Goal: Task Accomplishment & Management: Manage account settings

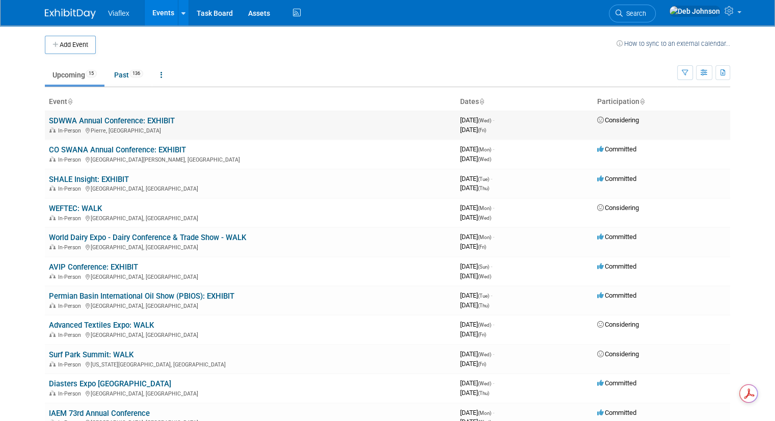
click at [183, 125] on td "SDWWA Annual Conference: EXHIBIT In-Person [PERSON_NAME], SD" at bounding box center [250, 125] width 411 height 29
click at [157, 120] on link "SDWWA Annual Conference: EXHIBIT" at bounding box center [112, 120] width 126 height 9
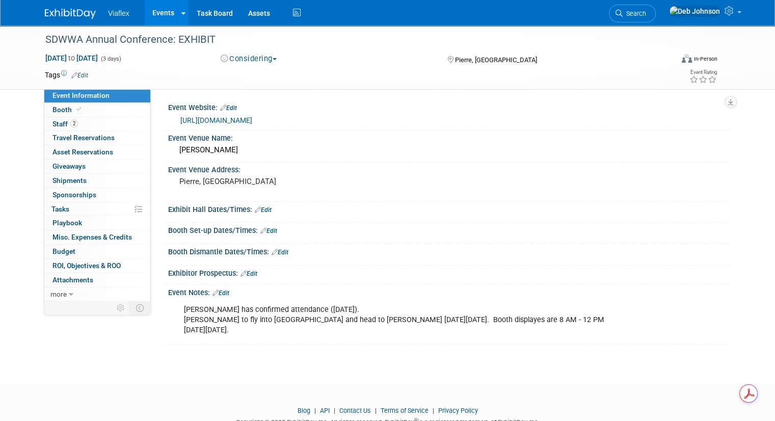
click at [274, 58] on span "button" at bounding box center [275, 59] width 4 height 2
click at [260, 73] on link "Committed" at bounding box center [258, 75] width 81 height 14
click at [69, 7] on link at bounding box center [76, 9] width 63 height 8
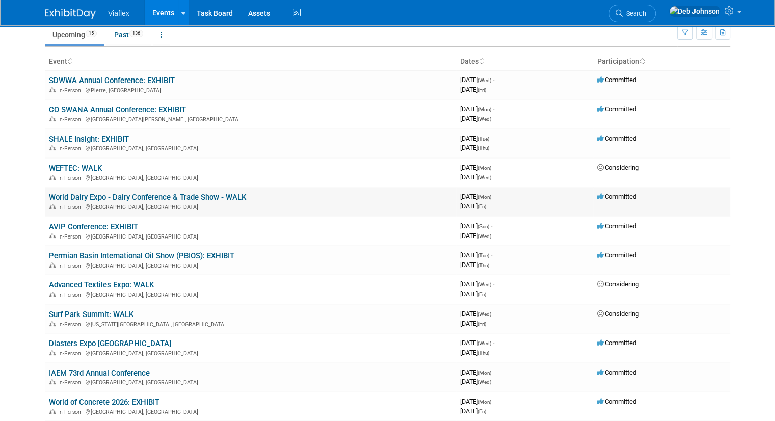
scroll to position [41, 0]
click at [123, 194] on link "World Dairy Expo - Dairy Conference & Trade Show - WALK" at bounding box center [147, 196] width 197 height 9
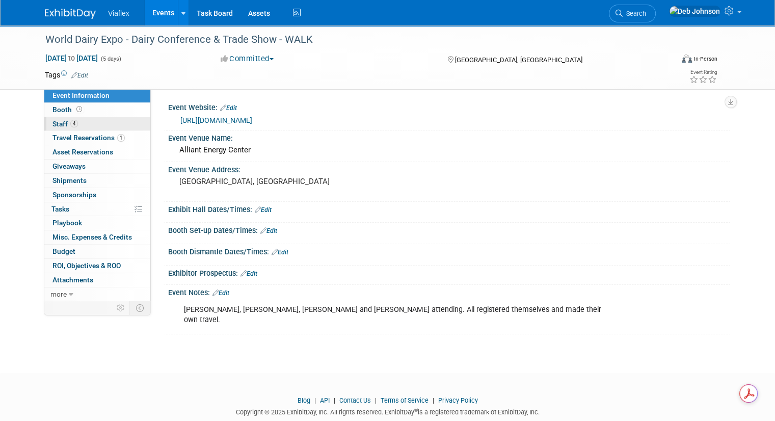
click at [52, 120] on span "Staff 4" at bounding box center [64, 124] width 25 height 8
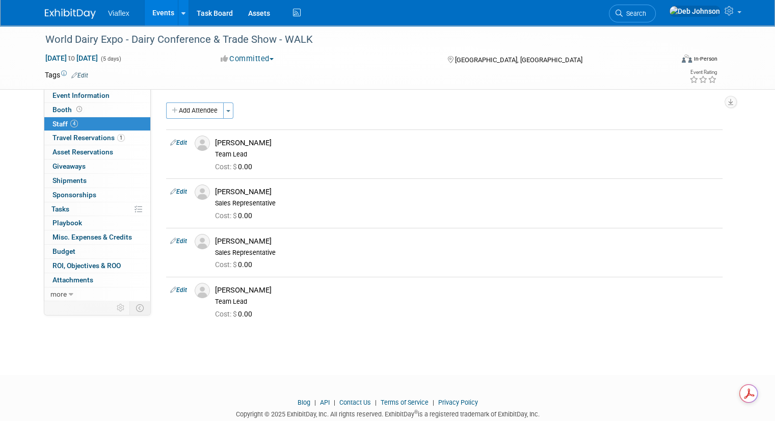
click at [61, 13] on img at bounding box center [70, 14] width 51 height 10
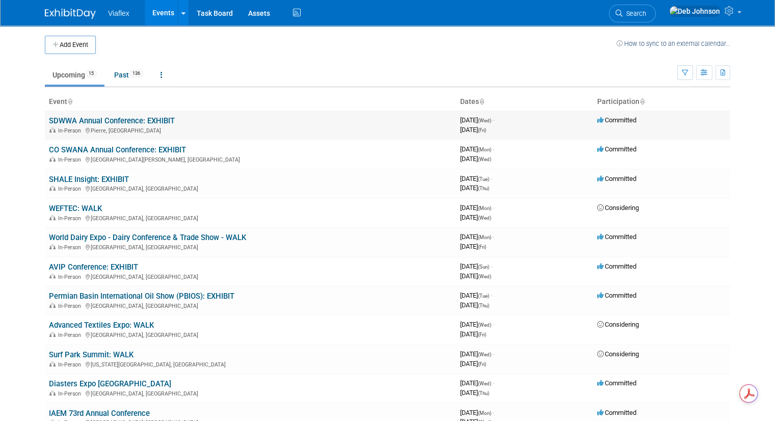
click at [115, 117] on link "SDWWA Annual Conference: EXHIBIT" at bounding box center [112, 120] width 126 height 9
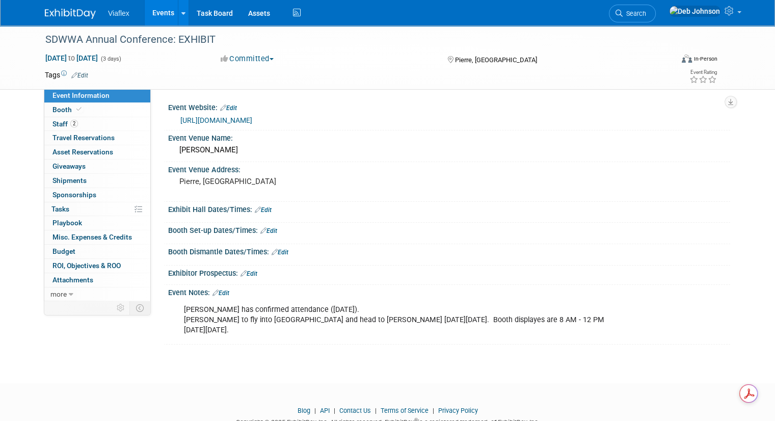
click at [62, 14] on img at bounding box center [70, 14] width 51 height 10
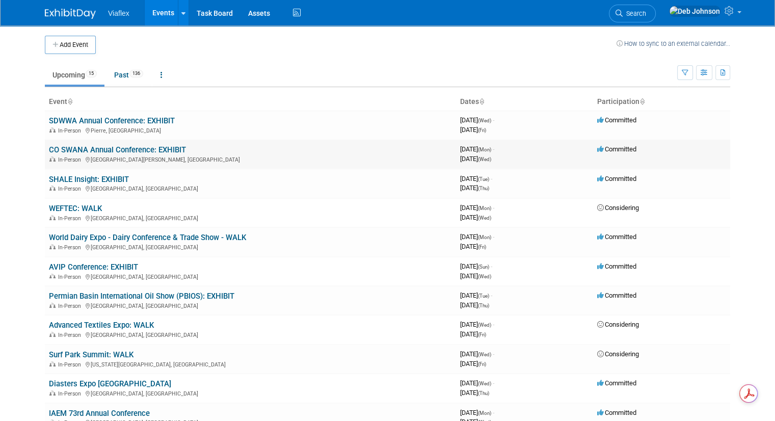
click at [75, 146] on link "CO SWANA Annual Conference: EXHIBIT" at bounding box center [117, 149] width 137 height 9
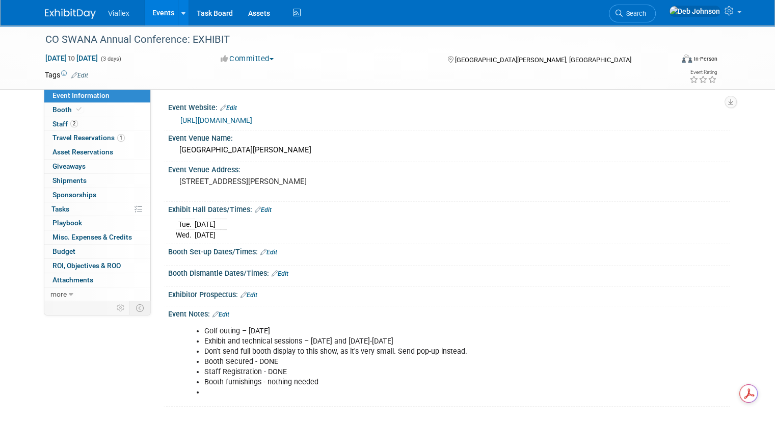
click at [71, 17] on img at bounding box center [70, 14] width 51 height 10
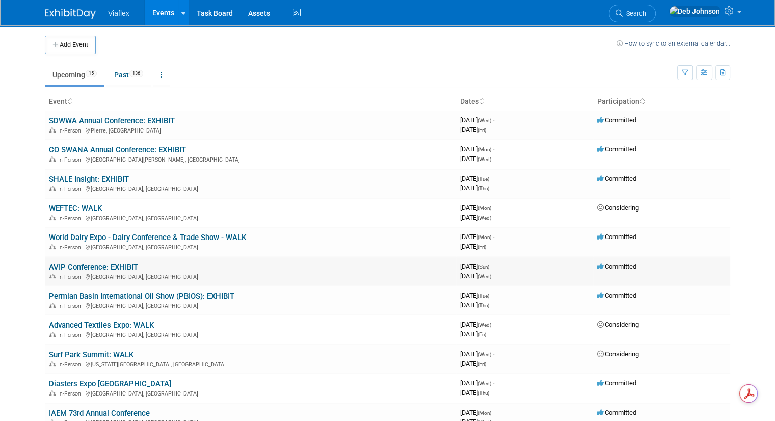
click at [97, 262] on link "AVIP Conference: EXHIBIT" at bounding box center [93, 266] width 89 height 9
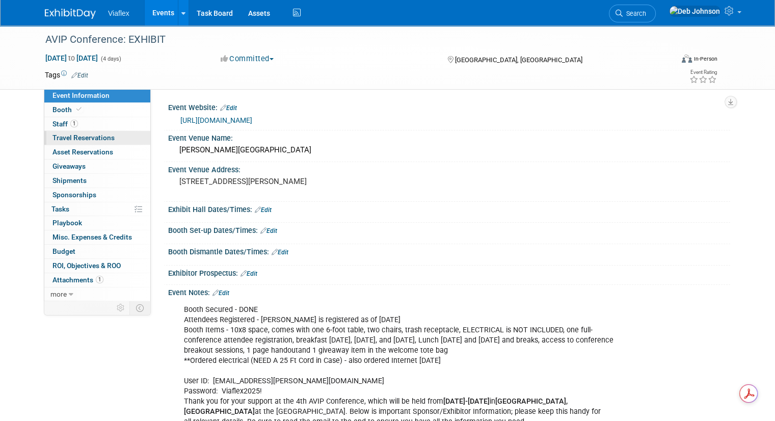
click at [61, 136] on span "Travel Reservations 0" at bounding box center [83, 137] width 62 height 8
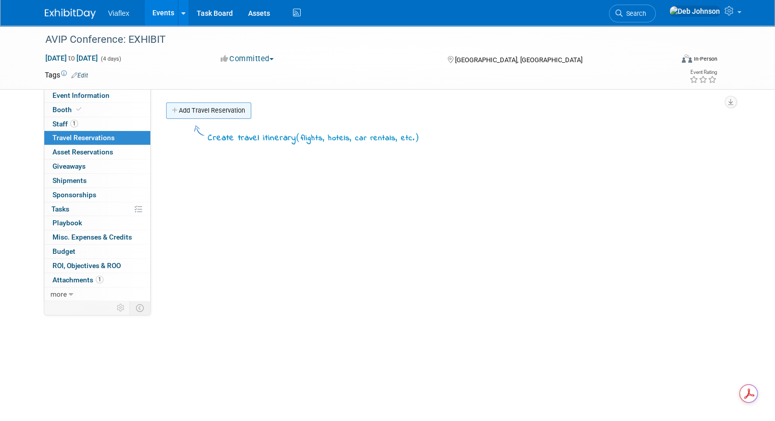
click at [180, 104] on link "Add Travel Reservation" at bounding box center [208, 110] width 85 height 16
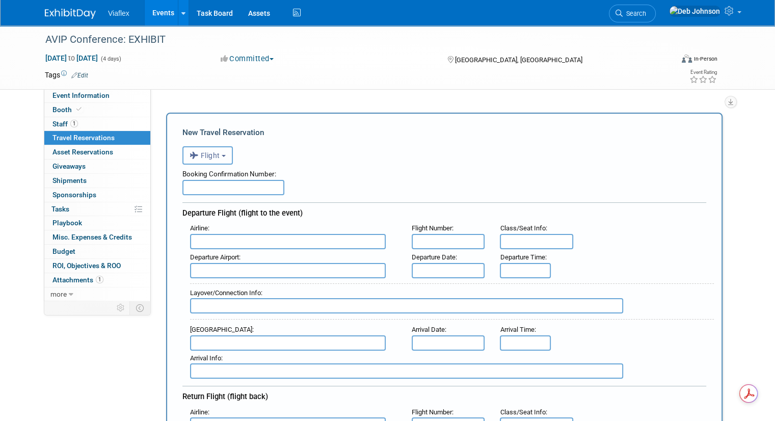
click at [218, 152] on button "Flight" at bounding box center [207, 155] width 50 height 18
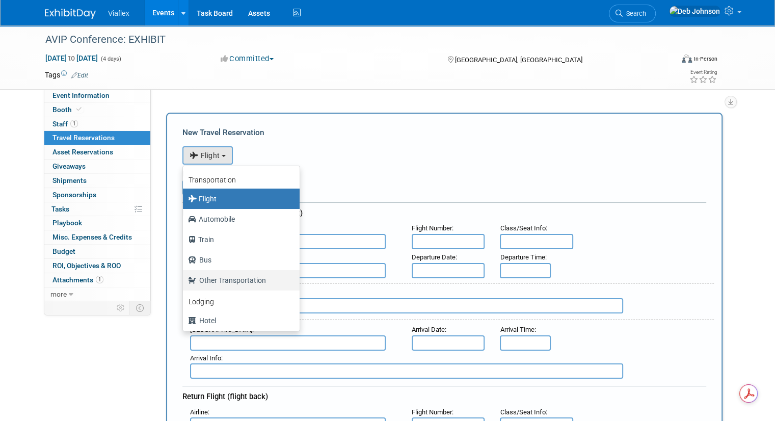
click at [214, 279] on label "Other Transportation" at bounding box center [238, 280] width 101 height 16
click at [184, 279] on input "Other Transportation" at bounding box center [181, 279] width 7 height 7
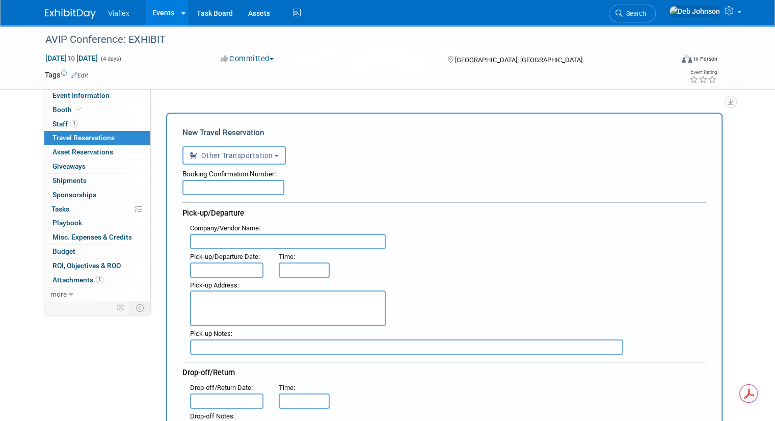
click at [268, 153] on button "Other Transportation" at bounding box center [233, 155] width 103 height 18
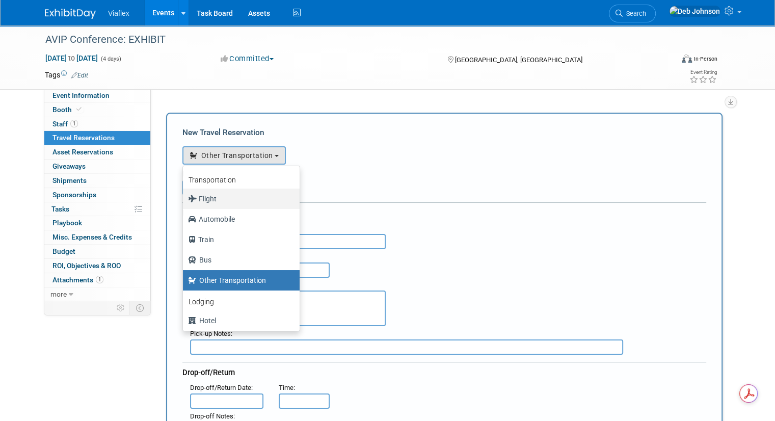
click at [221, 194] on label "Flight" at bounding box center [238, 199] width 101 height 16
click at [184, 194] on input "Flight" at bounding box center [181, 197] width 7 height 7
select select "1"
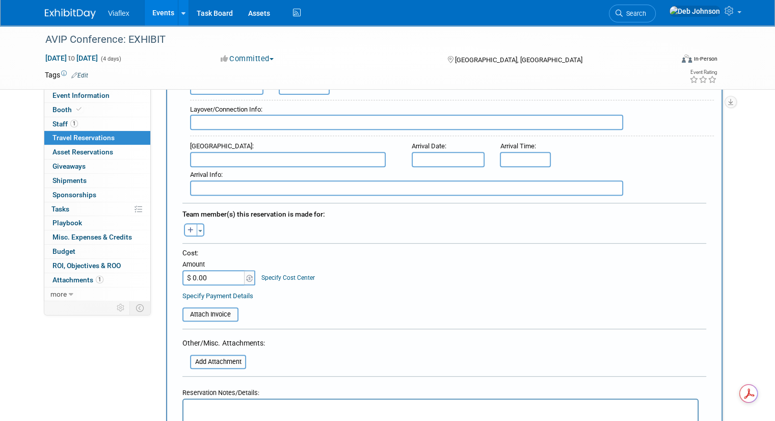
scroll to position [488, 0]
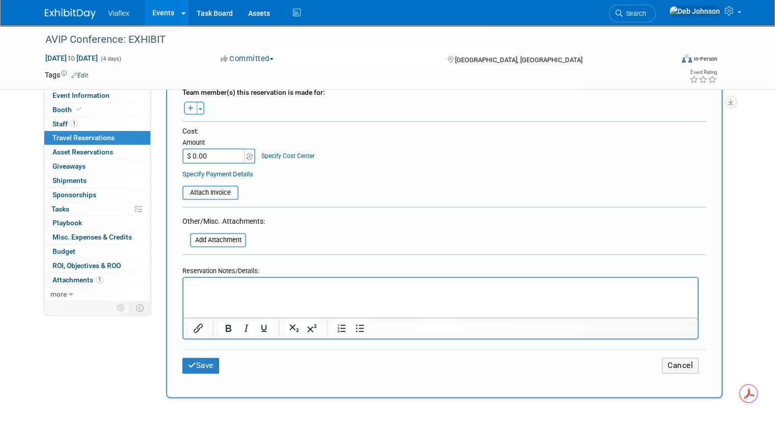
click at [242, 292] on html at bounding box center [440, 284] width 514 height 15
click at [201, 358] on button "Save" at bounding box center [200, 366] width 37 height 16
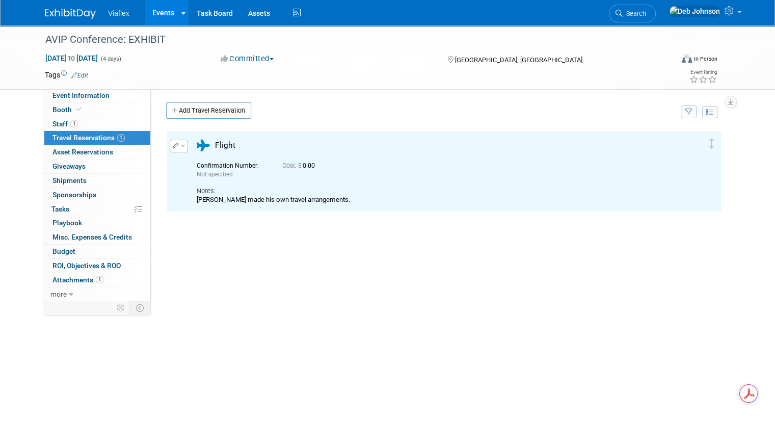
scroll to position [0, 0]
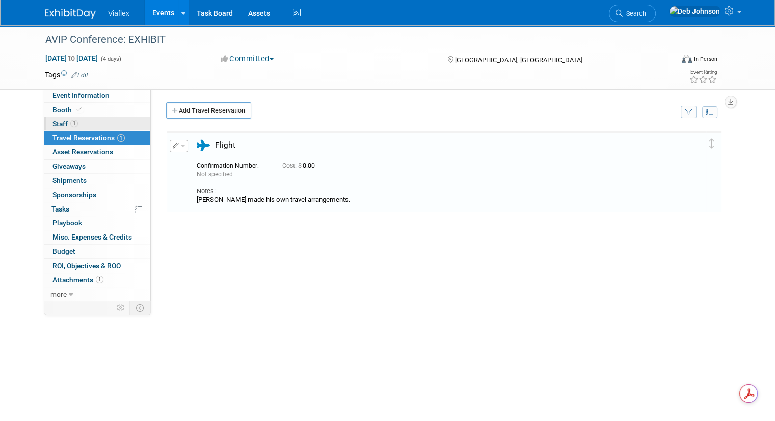
click at [56, 123] on span "Staff 1" at bounding box center [64, 124] width 25 height 8
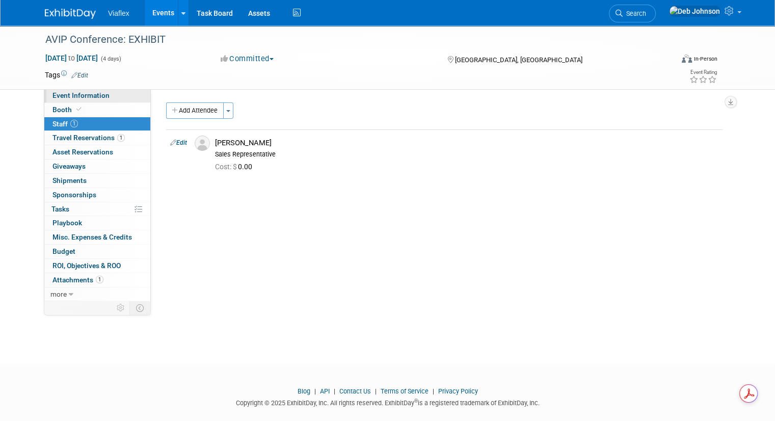
click at [60, 95] on span "Event Information" at bounding box center [80, 95] width 57 height 8
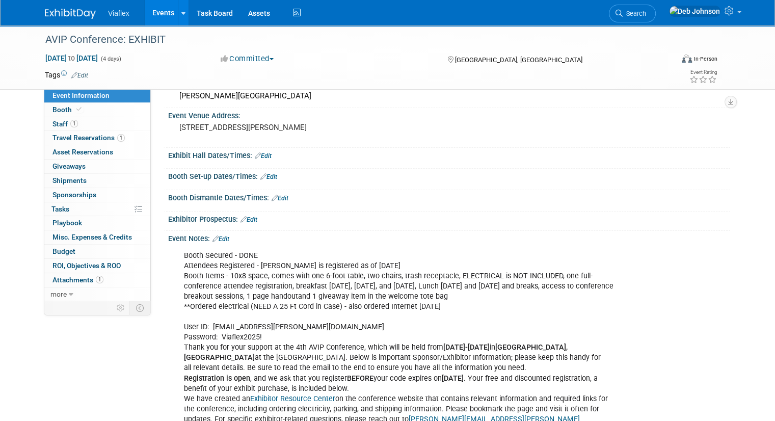
scroll to position [55, 0]
click at [75, 15] on img at bounding box center [70, 14] width 51 height 10
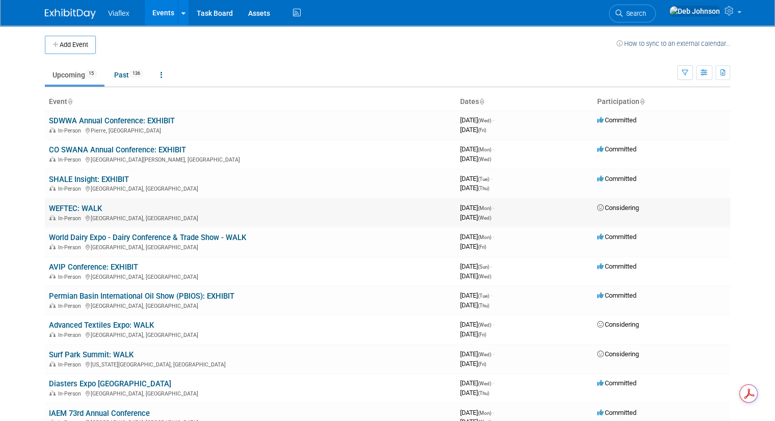
click at [55, 208] on link "WEFTEC: WALK" at bounding box center [75, 208] width 53 height 9
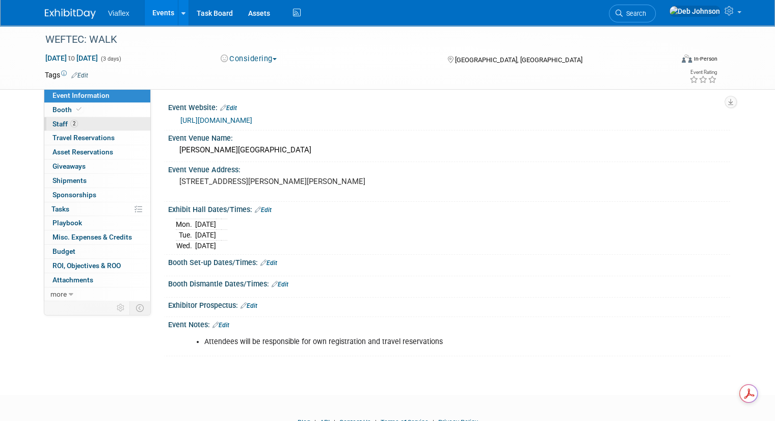
click at [52, 121] on span "Staff 2" at bounding box center [64, 124] width 25 height 8
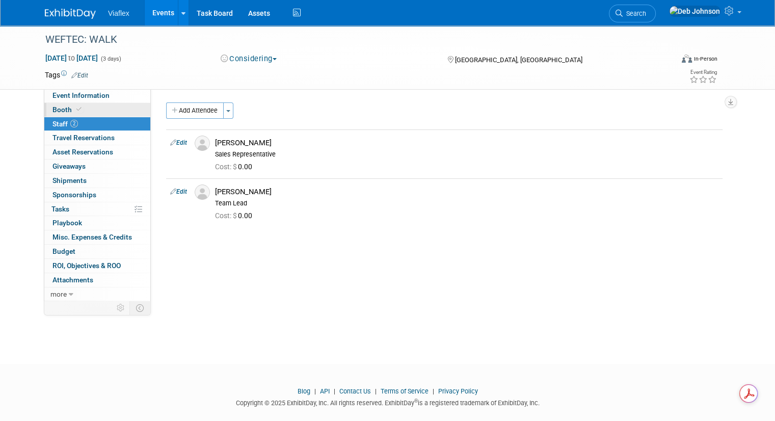
click at [52, 107] on span "Booth" at bounding box center [67, 109] width 31 height 8
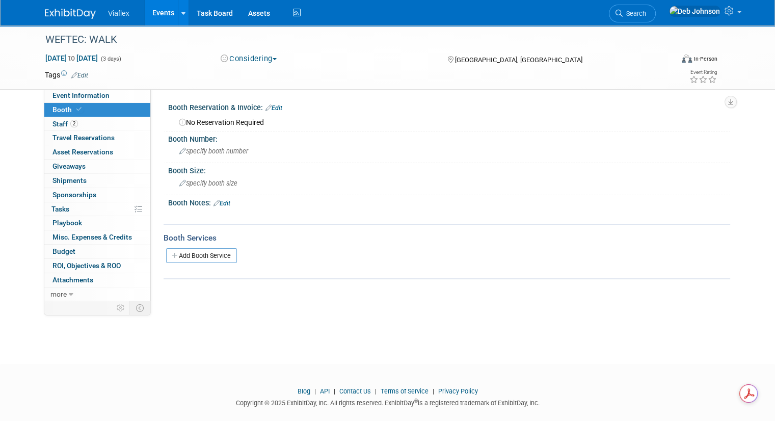
click at [57, 88] on div "WEFTEC: WALK [DATE] to [DATE] (3 days) [DATE] to [DATE] Considering Committed C…" at bounding box center [387, 57] width 701 height 64
click at [58, 93] on span "Event Information" at bounding box center [80, 95] width 57 height 8
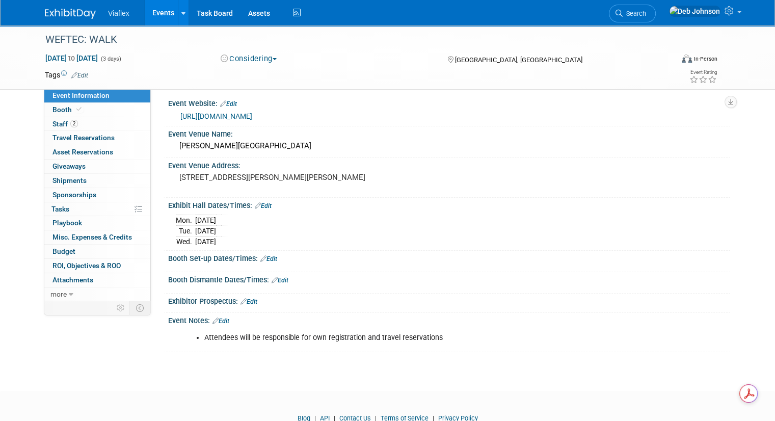
scroll to position [4, 0]
click at [60, 39] on div "WEFTEC: WALK" at bounding box center [351, 40] width 619 height 18
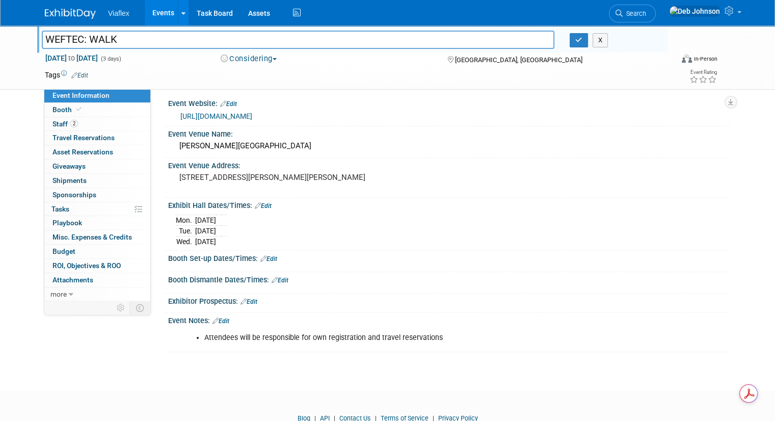
click at [61, 12] on img at bounding box center [70, 14] width 51 height 10
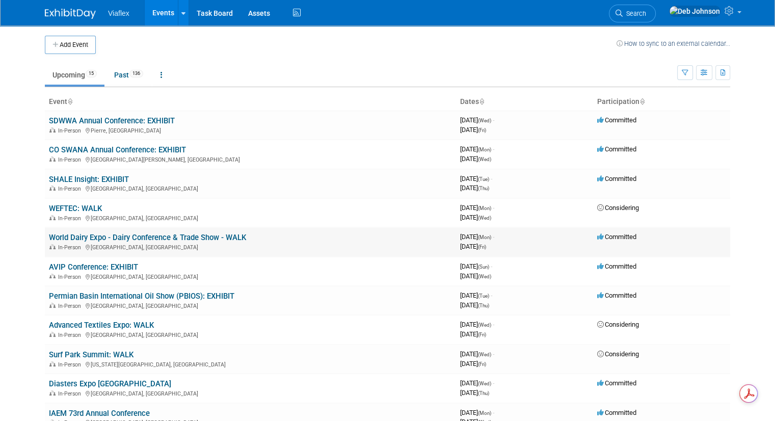
click at [78, 239] on link "World Dairy Expo - Dairy Conference & Trade Show - WALK" at bounding box center [147, 237] width 197 height 9
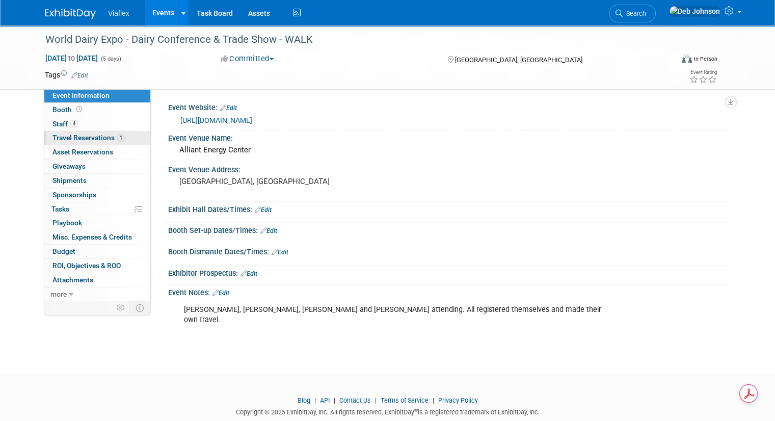
click at [82, 139] on span "Travel Reservations 1" at bounding box center [88, 137] width 72 height 8
